Goal: Transaction & Acquisition: Purchase product/service

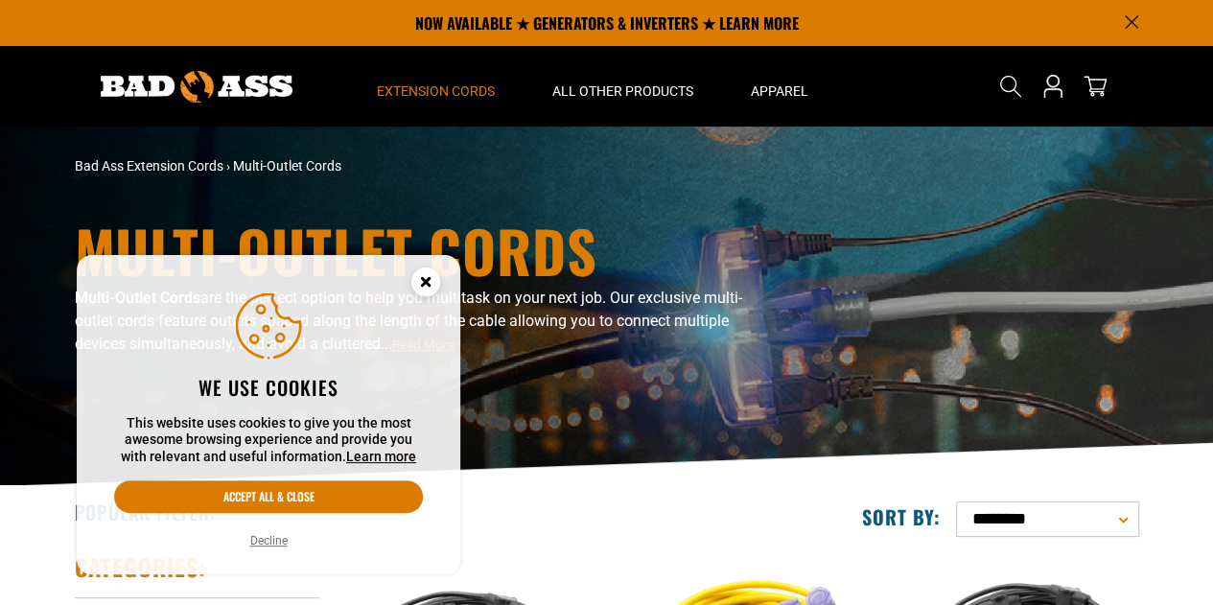
click at [422, 291] on circle "Cookie Consent" at bounding box center [426, 282] width 29 height 29
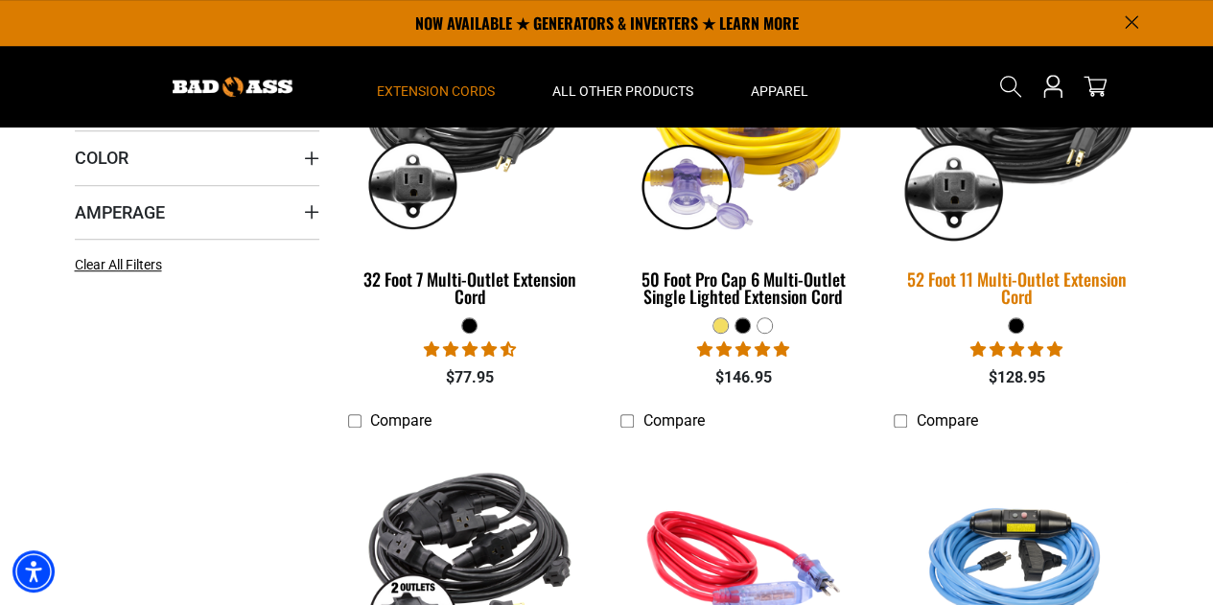
scroll to position [384, 0]
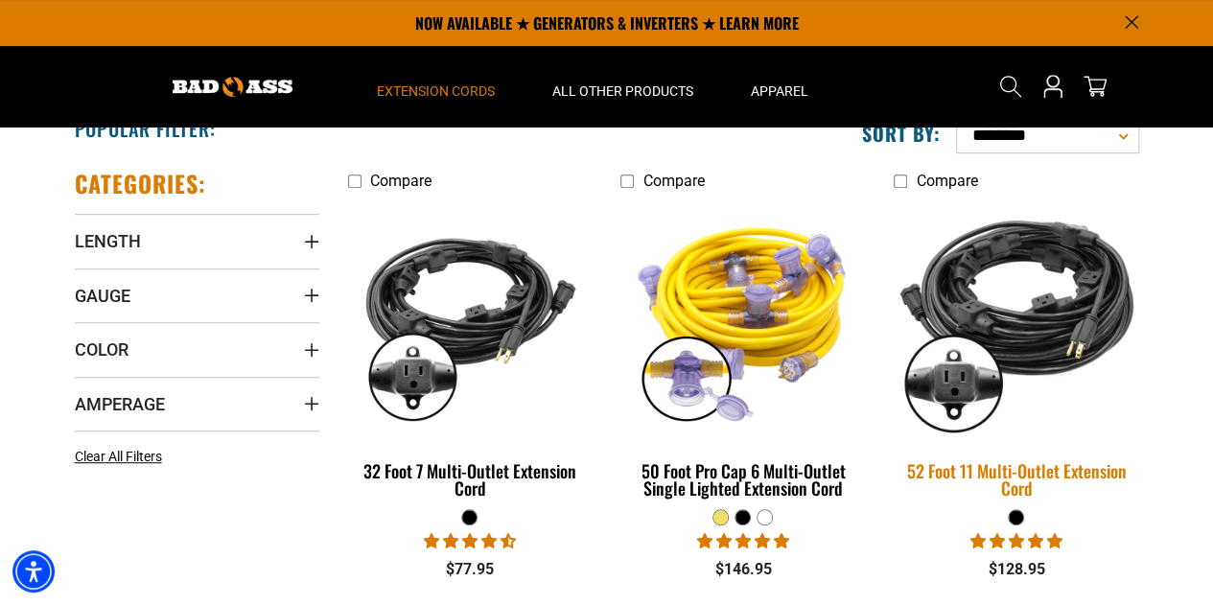
click at [1072, 346] on img at bounding box center [1017, 320] width 269 height 246
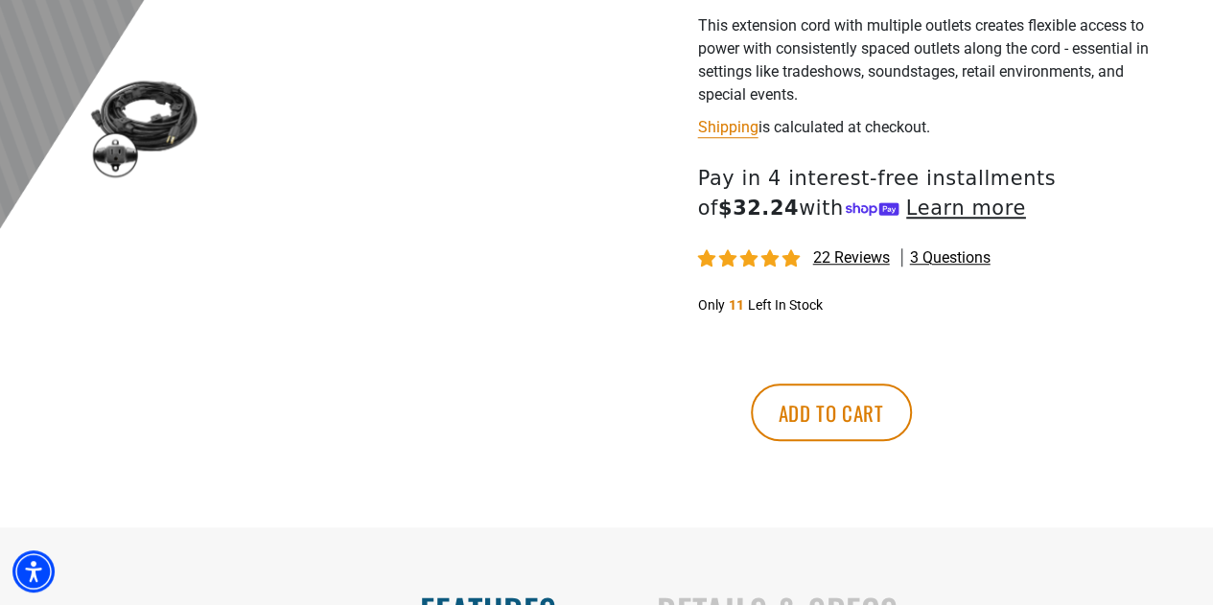
scroll to position [671, 0]
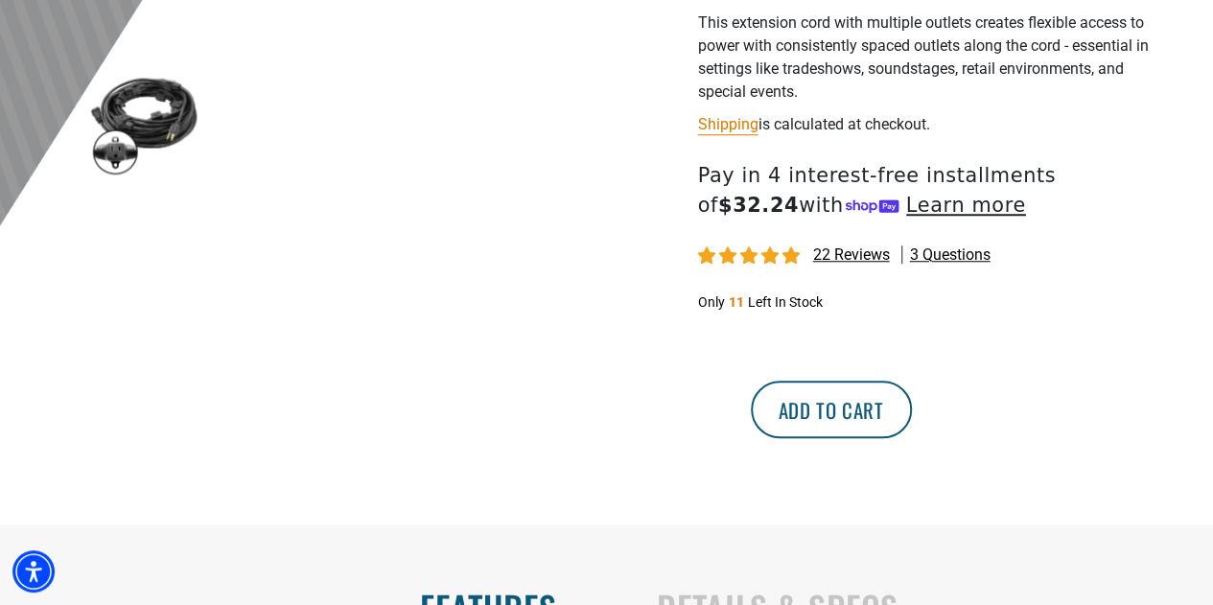
click at [912, 408] on button "Add to cart" at bounding box center [831, 410] width 161 height 58
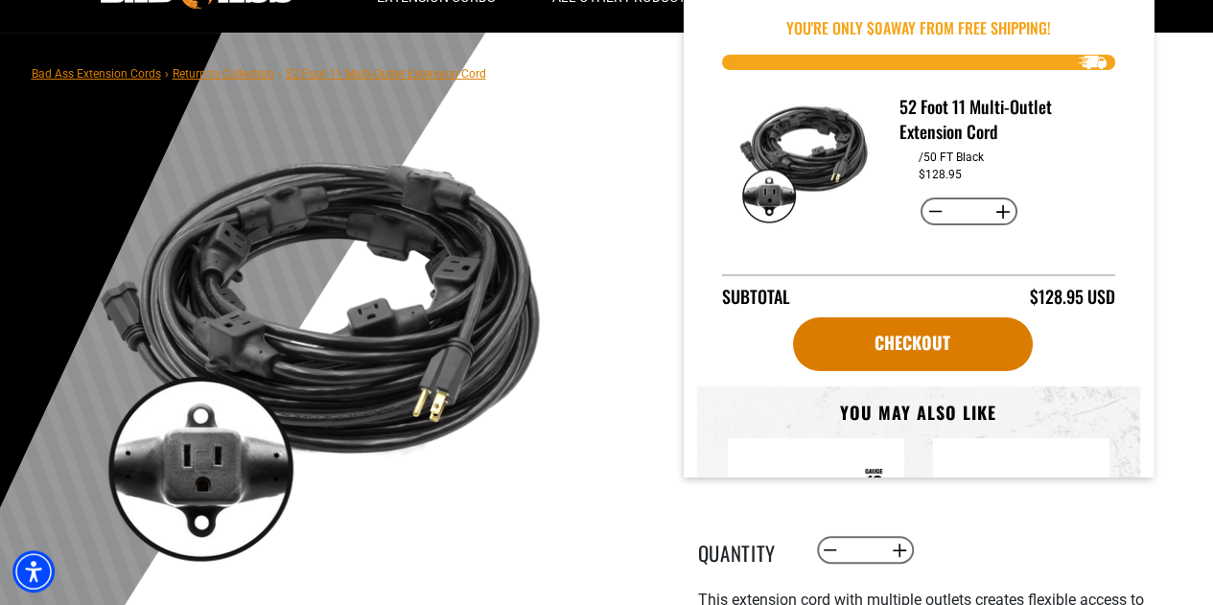
scroll to position [0, 0]
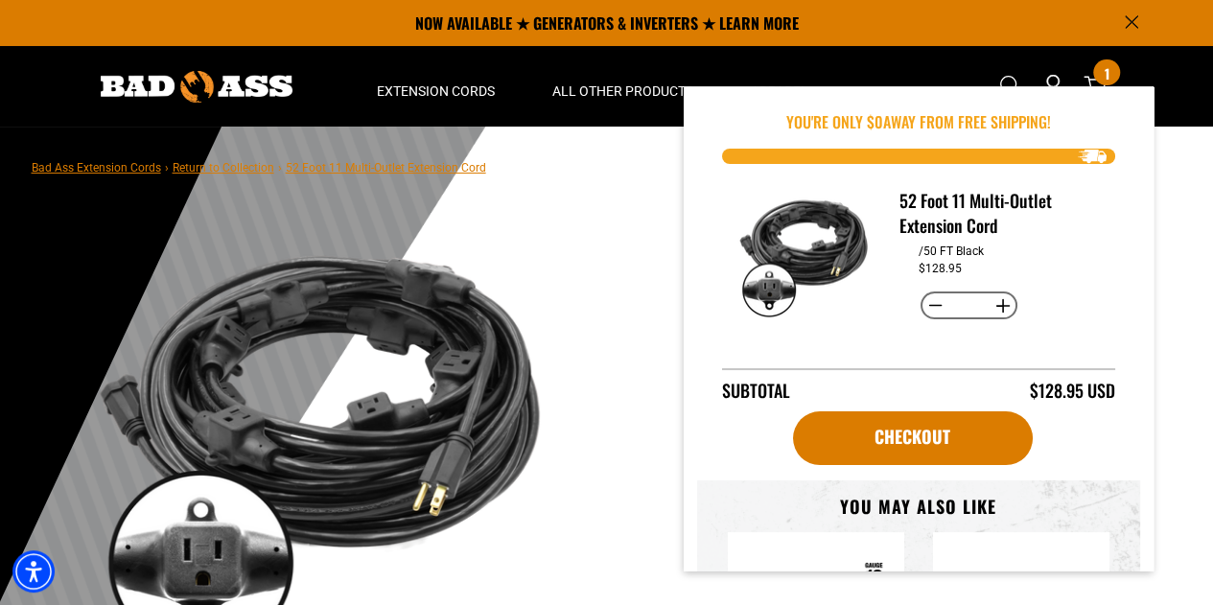
click at [1126, 24] on icon "Announcement" at bounding box center [1131, 21] width 13 height 13
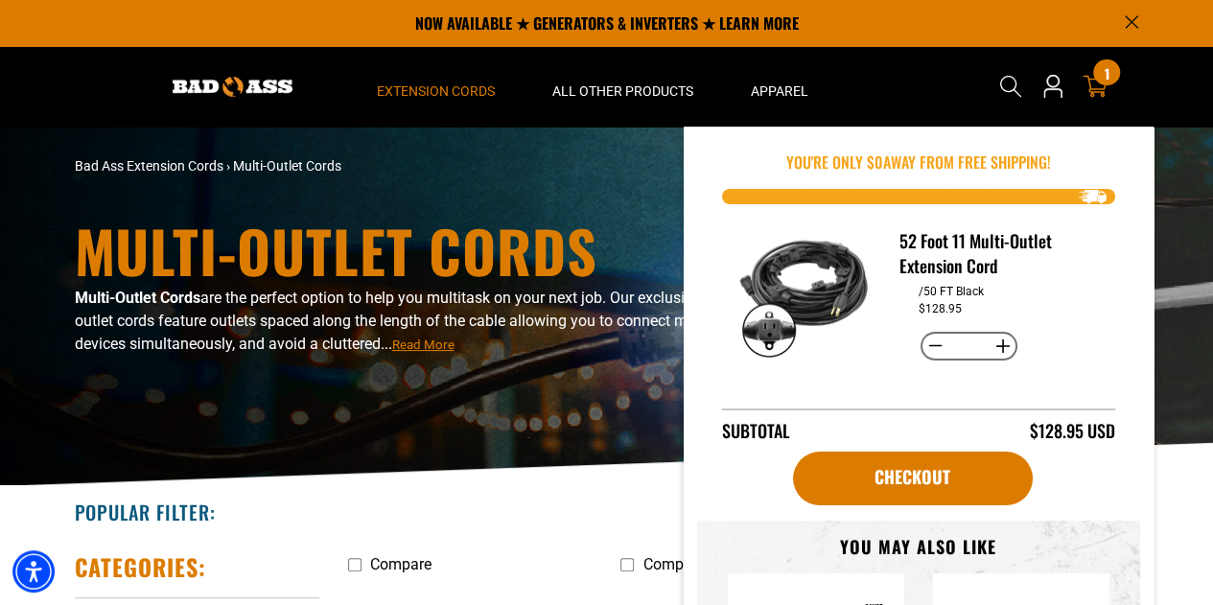
click at [1095, 85] on icon at bounding box center [1095, 86] width 25 height 25
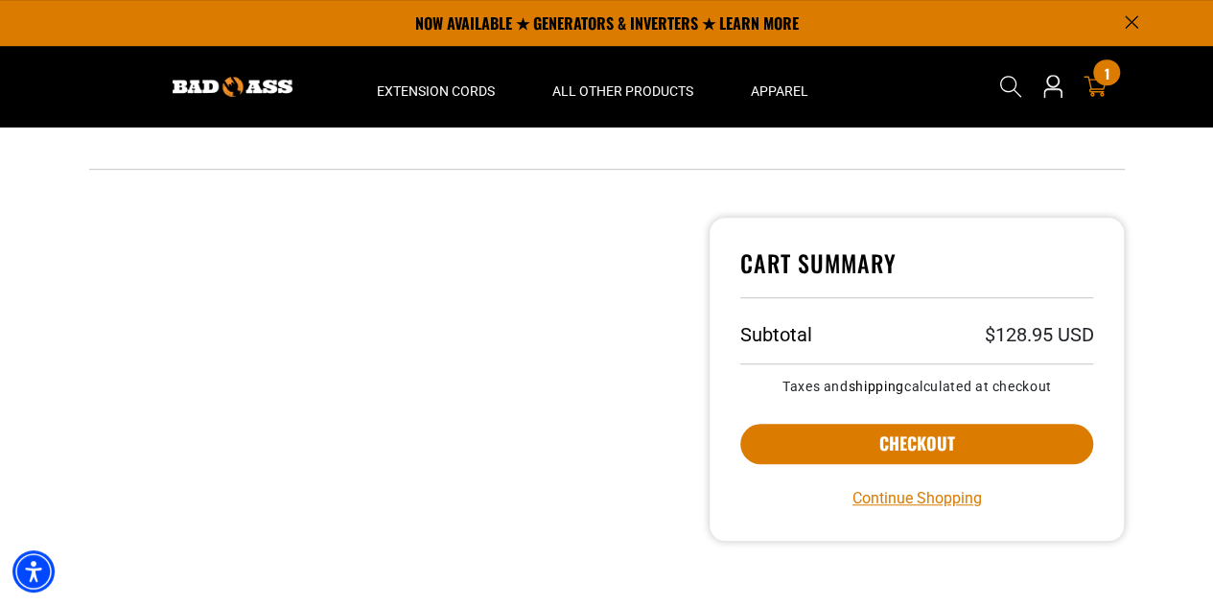
scroll to position [480, 0]
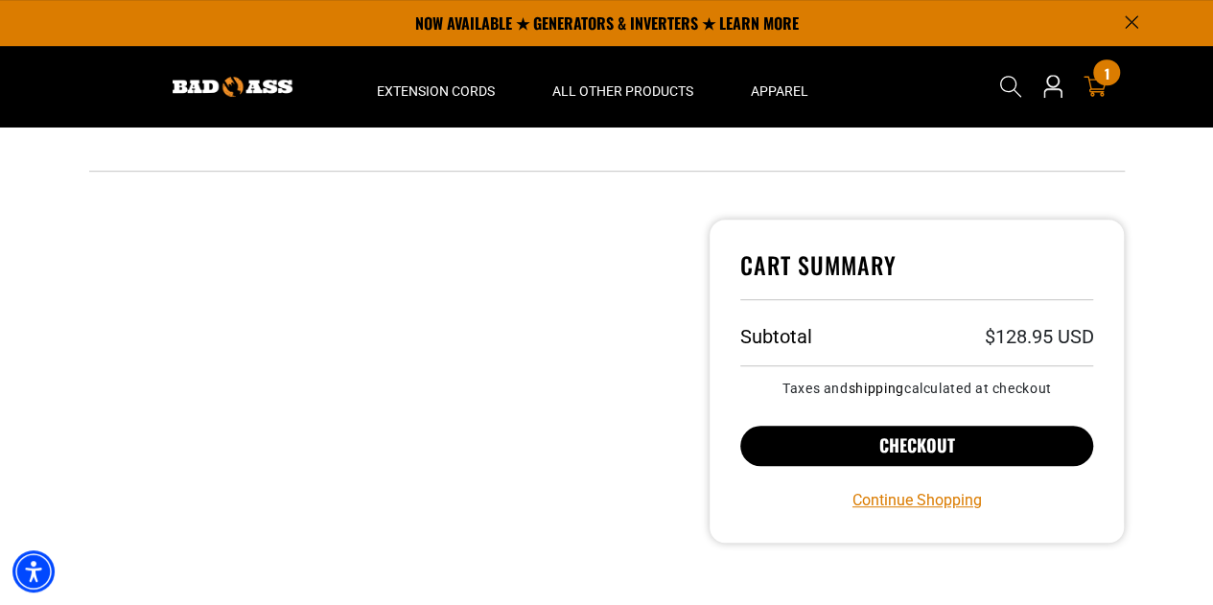
click at [871, 453] on button "Checkout" at bounding box center [918, 446] width 354 height 40
